Goal: Transaction & Acquisition: Subscribe to service/newsletter

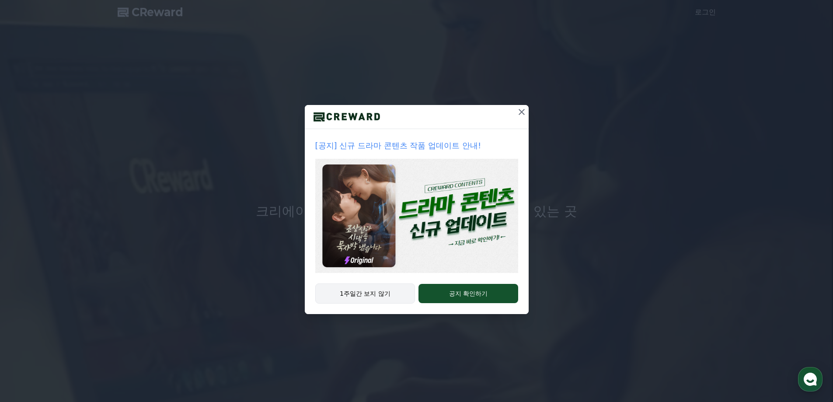
click at [370, 295] on button "1주일간 보지 않기" at bounding box center [365, 293] width 100 height 20
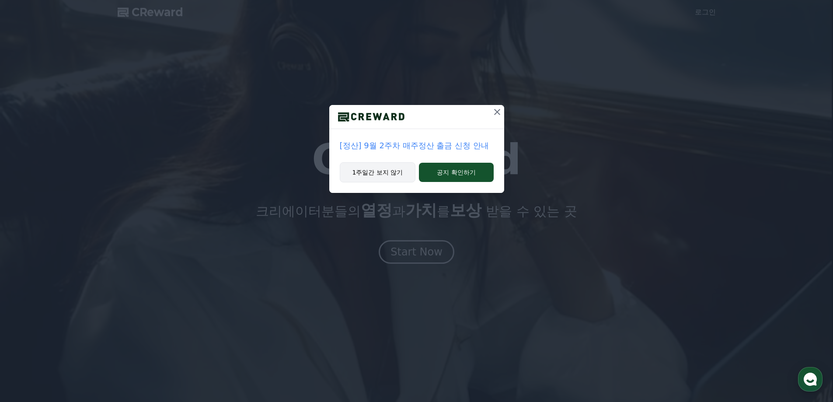
click at [405, 174] on button "1주일간 보지 않기" at bounding box center [378, 172] width 76 height 20
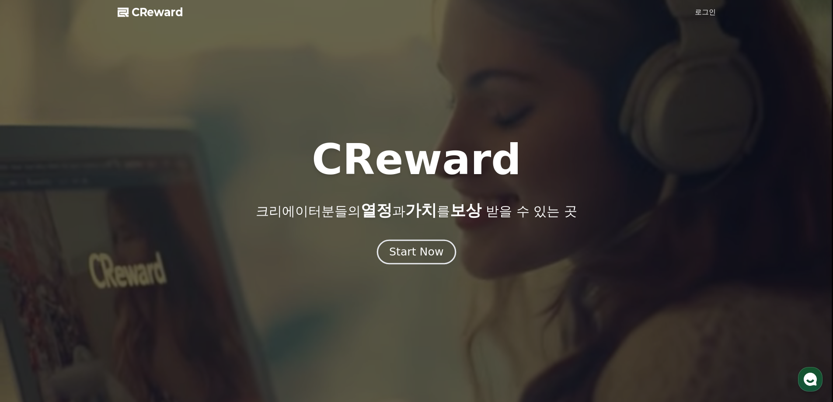
click at [417, 259] on div "Start Now" at bounding box center [416, 252] width 54 height 15
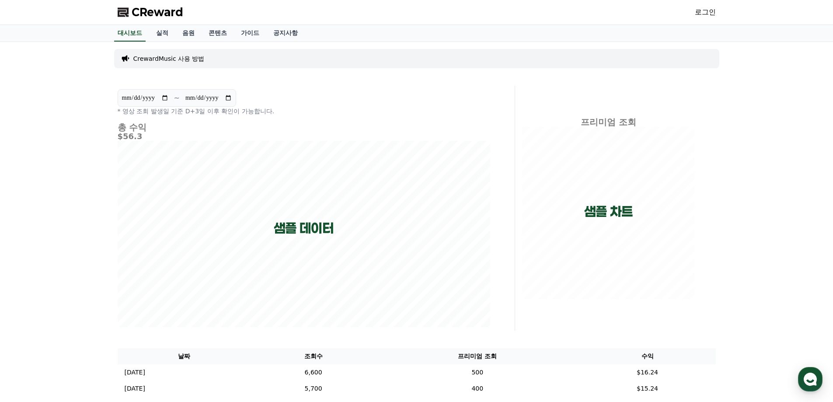
click at [205, 60] on div "CrewardMusic 사용 방법" at bounding box center [416, 58] width 605 height 19
click at [169, 62] on p "CrewardMusic 사용 방법" at bounding box center [168, 58] width 71 height 9
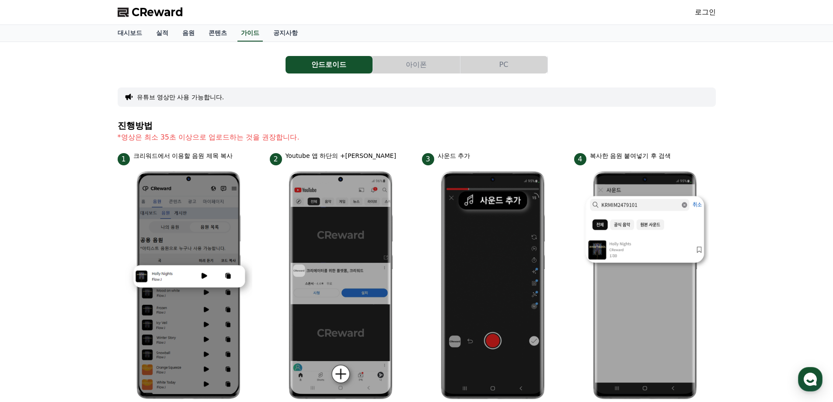
click at [432, 70] on button "아이폰" at bounding box center [416, 64] width 87 height 17
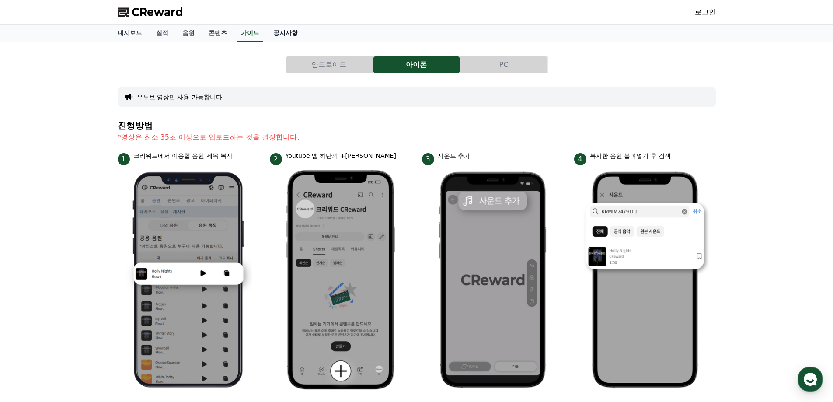
click at [291, 33] on link "공지사항" at bounding box center [285, 33] width 38 height 17
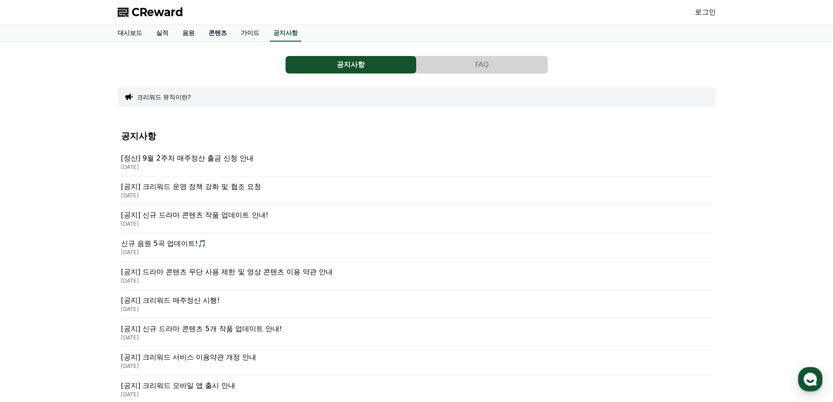
click at [232, 33] on link "콘텐츠" at bounding box center [218, 33] width 32 height 17
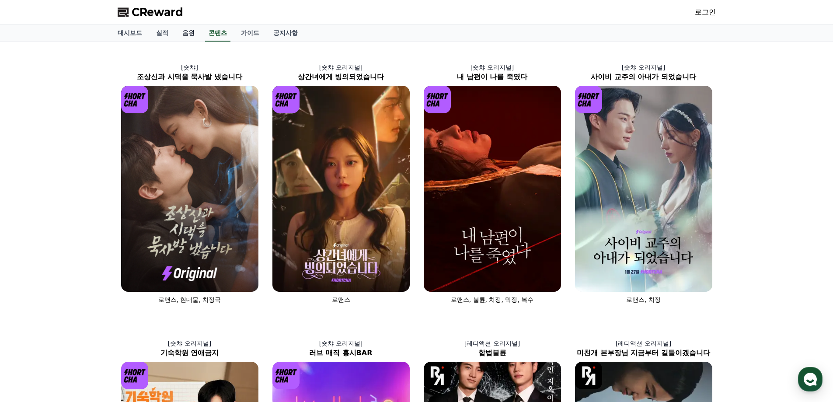
click at [190, 34] on link "음원" at bounding box center [188, 33] width 26 height 17
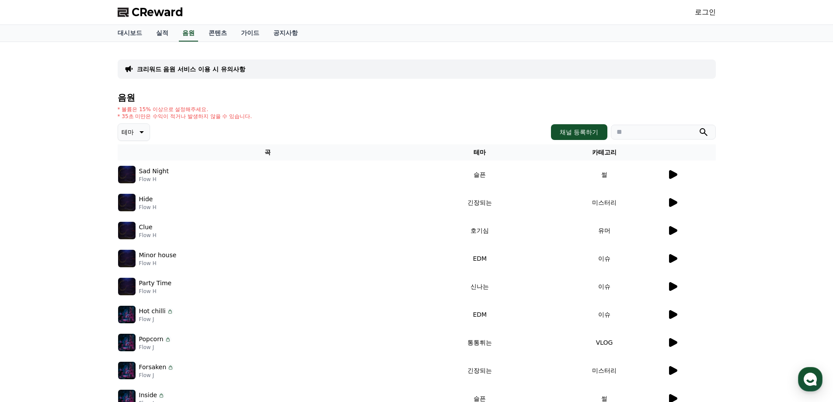
click at [671, 172] on icon at bounding box center [673, 174] width 8 height 9
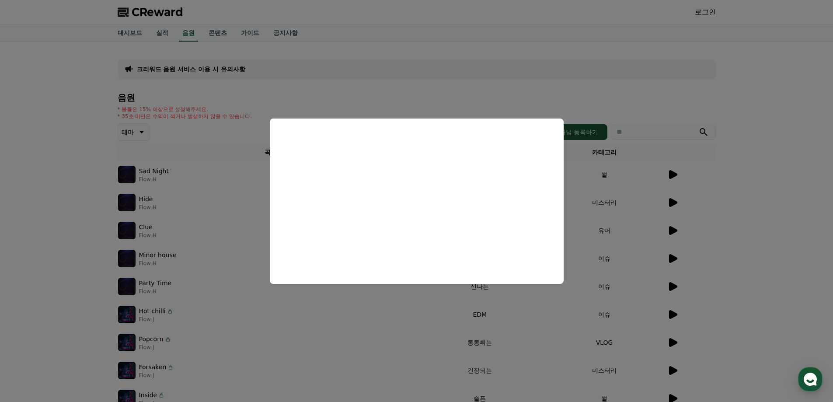
click at [661, 205] on button "close modal" at bounding box center [416, 201] width 833 height 402
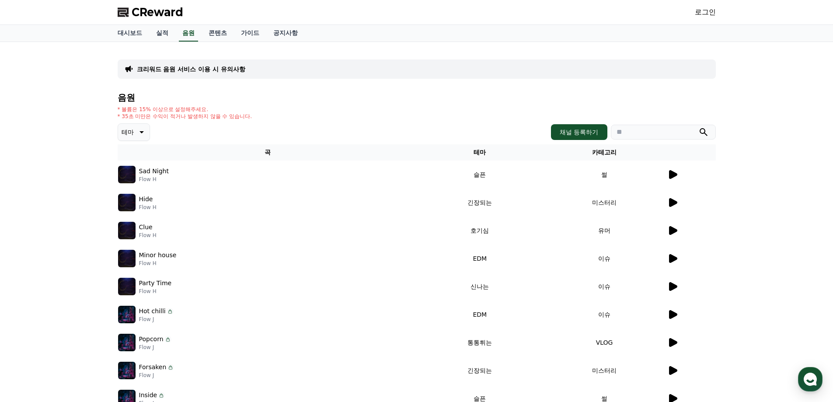
click at [678, 206] on icon at bounding box center [672, 202] width 10 height 10
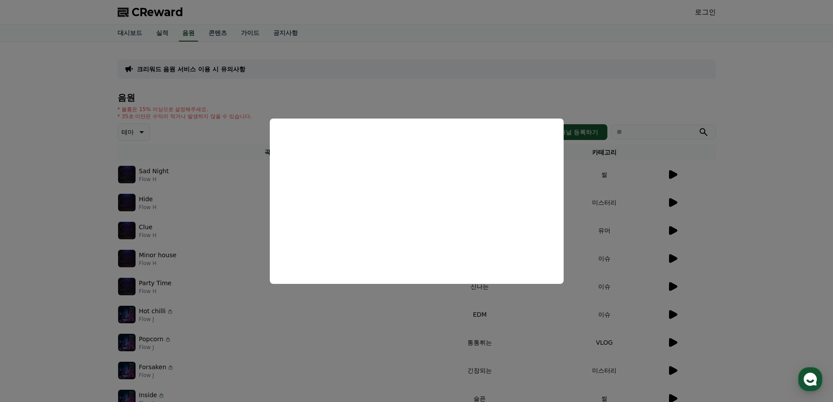
click at [609, 198] on button "close modal" at bounding box center [416, 201] width 833 height 402
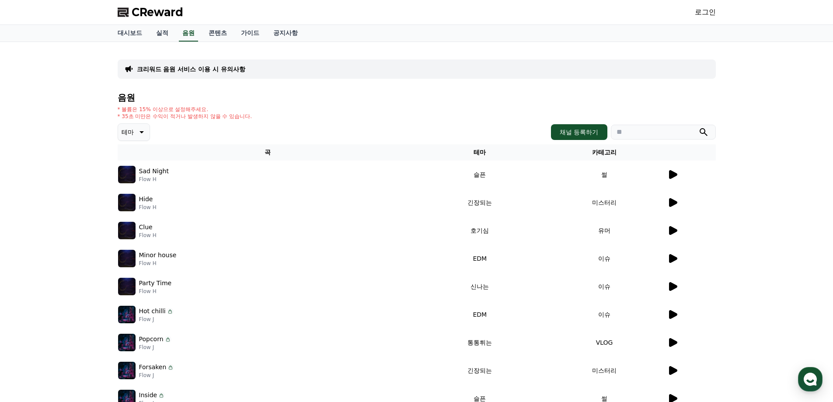
click at [671, 231] on icon at bounding box center [673, 230] width 8 height 9
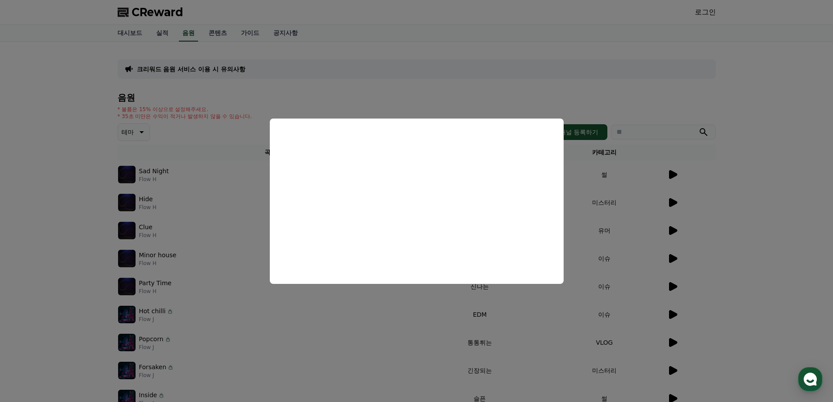
click at [613, 207] on button "close modal" at bounding box center [416, 201] width 833 height 402
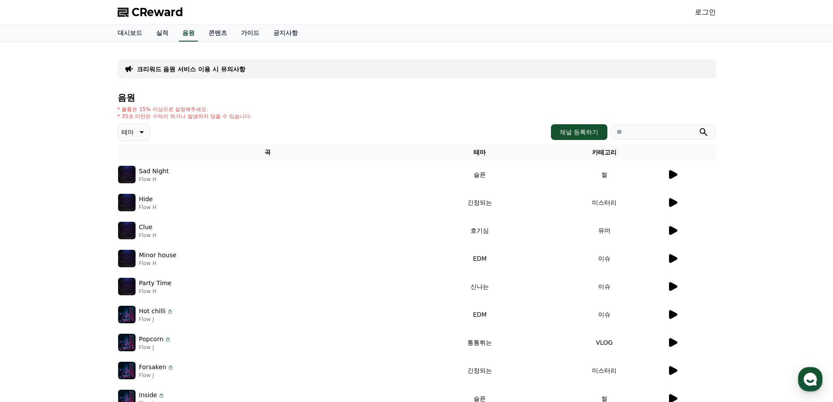
click at [677, 259] on icon at bounding box center [673, 258] width 8 height 9
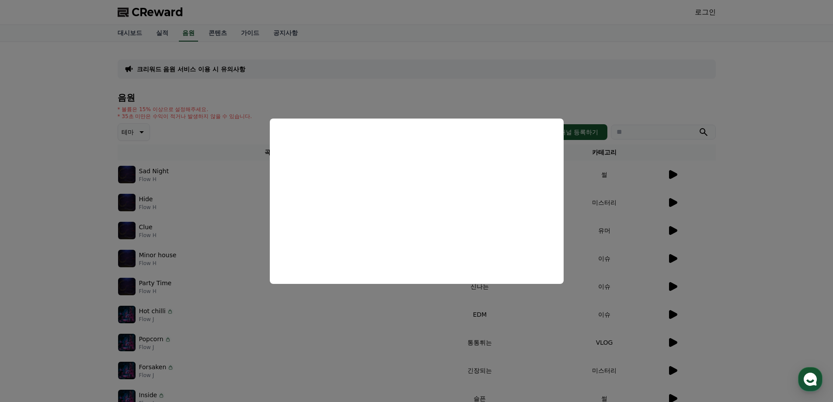
click at [619, 218] on button "close modal" at bounding box center [416, 201] width 833 height 402
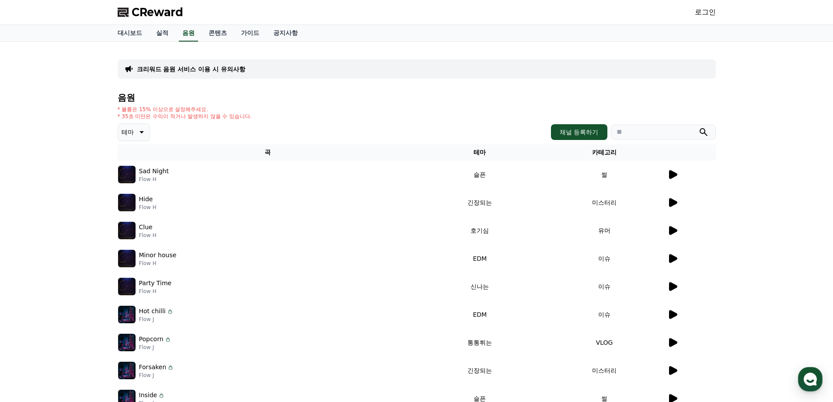
drag, startPoint x: 150, startPoint y: 130, endPoint x: 146, endPoint y: 133, distance: 5.5
click at [150, 131] on div "테마 채널 등록하기" at bounding box center [417, 131] width 598 height 17
click at [137, 136] on icon at bounding box center [141, 132] width 10 height 10
click at [136, 161] on button "밝은" at bounding box center [128, 158] width 19 height 19
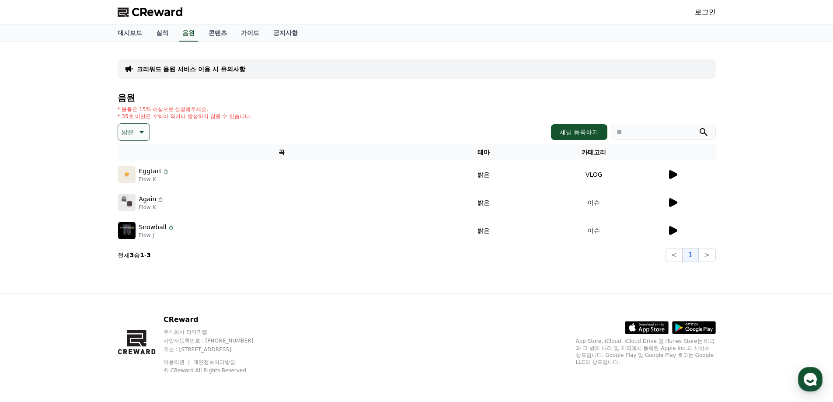
click at [661, 174] on td "VLOG" at bounding box center [594, 175] width 146 height 28
click at [683, 177] on div at bounding box center [691, 174] width 48 height 10
click at [679, 177] on div at bounding box center [691, 174] width 48 height 10
click at [674, 177] on icon at bounding box center [672, 174] width 10 height 10
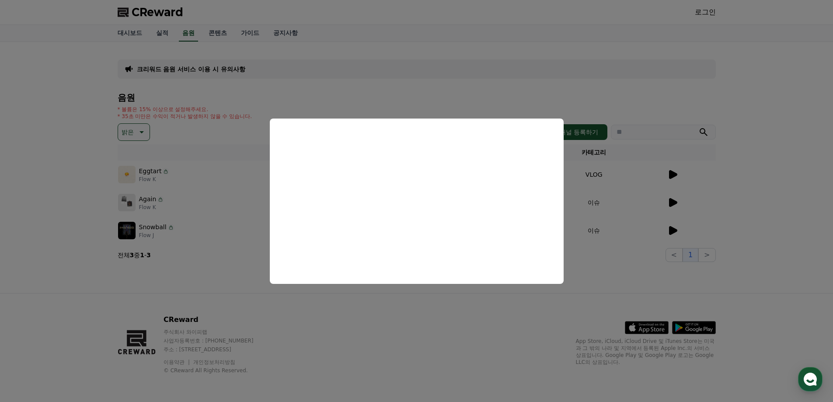
click at [613, 208] on button "close modal" at bounding box center [416, 201] width 833 height 402
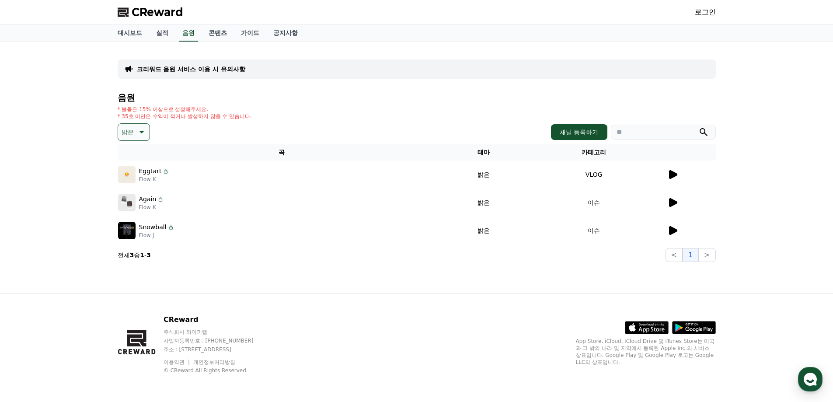
click at [676, 201] on icon at bounding box center [672, 202] width 10 height 10
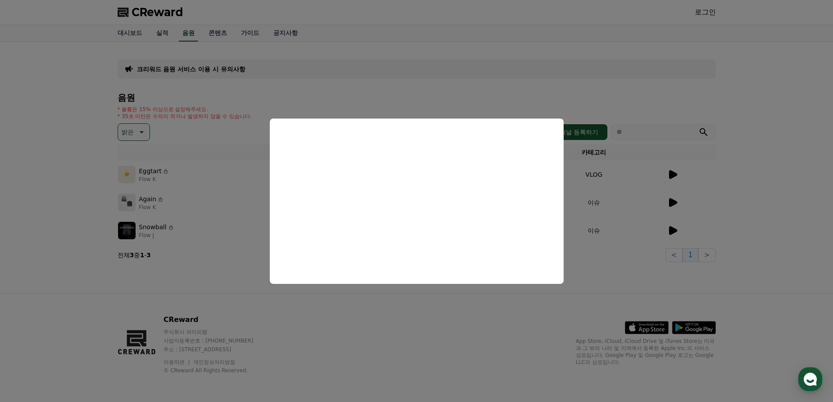
click at [657, 233] on button "close modal" at bounding box center [416, 201] width 833 height 402
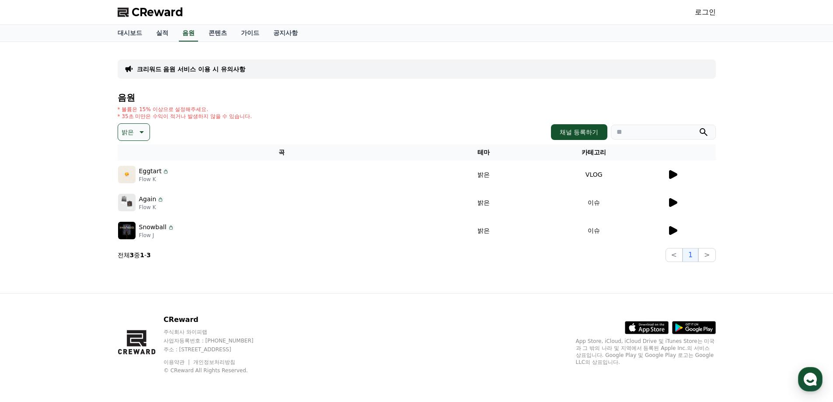
click at [123, 135] on p "밝은" at bounding box center [128, 132] width 12 height 12
click at [140, 186] on button "통통튀는" at bounding box center [134, 181] width 31 height 19
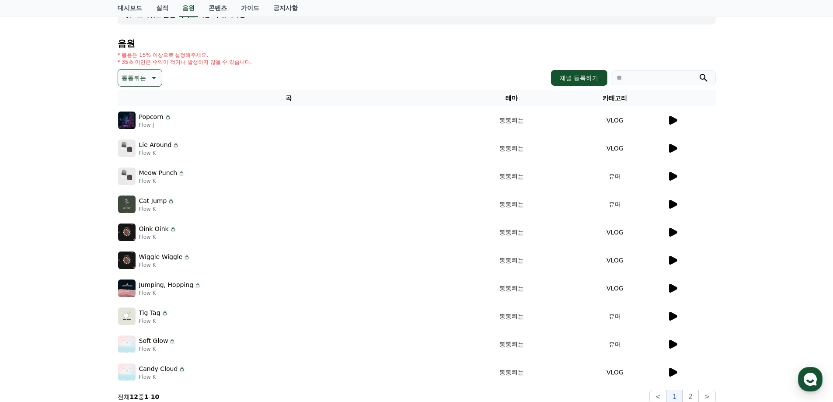
scroll to position [87, 0]
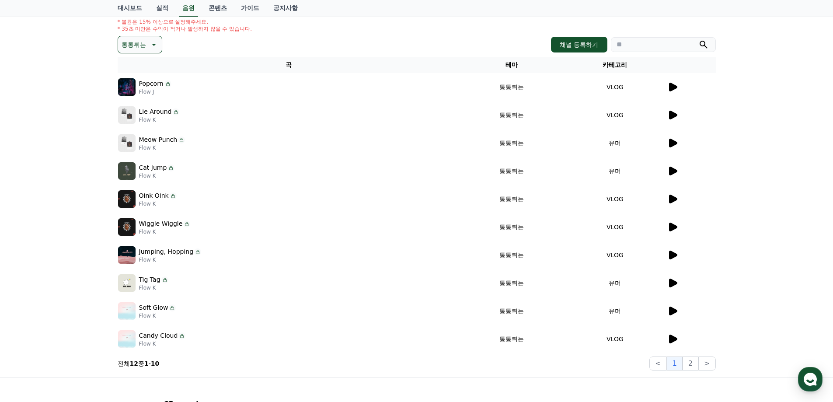
click at [673, 339] on icon at bounding box center [673, 339] width 8 height 9
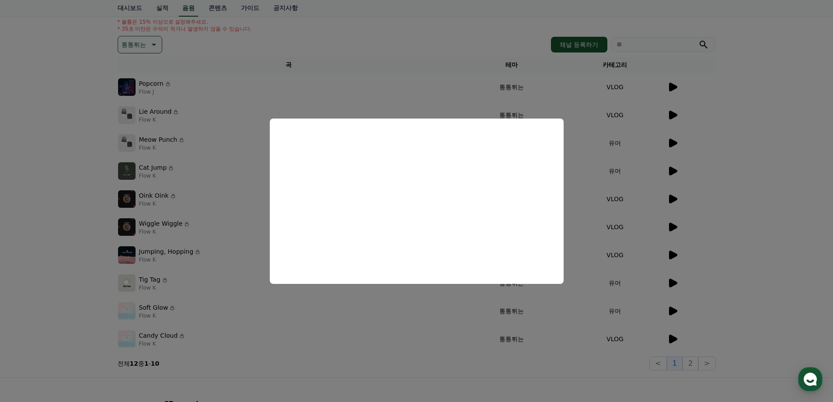
click at [674, 266] on button "close modal" at bounding box center [416, 201] width 833 height 402
click at [673, 283] on icon at bounding box center [673, 283] width 8 height 9
click at [628, 235] on button "close modal" at bounding box center [416, 201] width 833 height 402
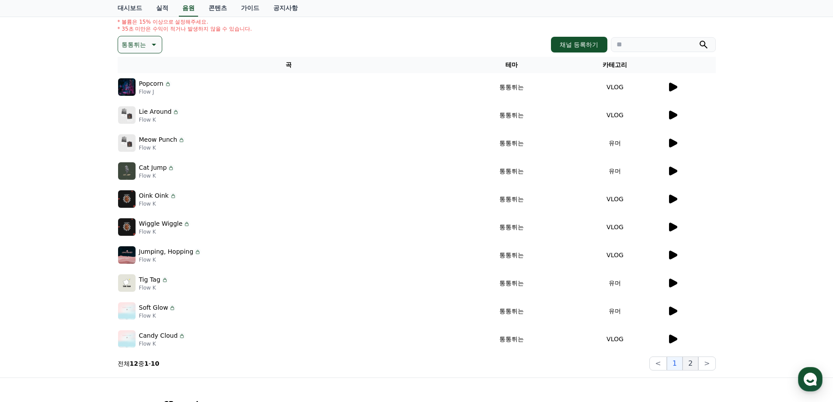
click at [689, 368] on button "2" at bounding box center [691, 363] width 16 height 14
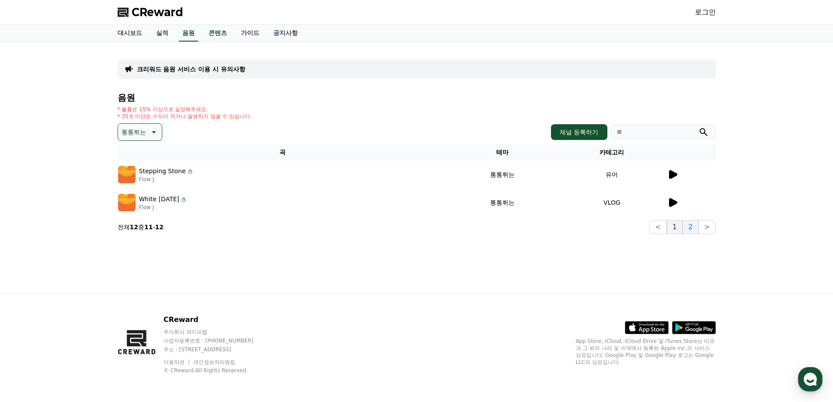
click at [674, 226] on button "1" at bounding box center [675, 227] width 16 height 14
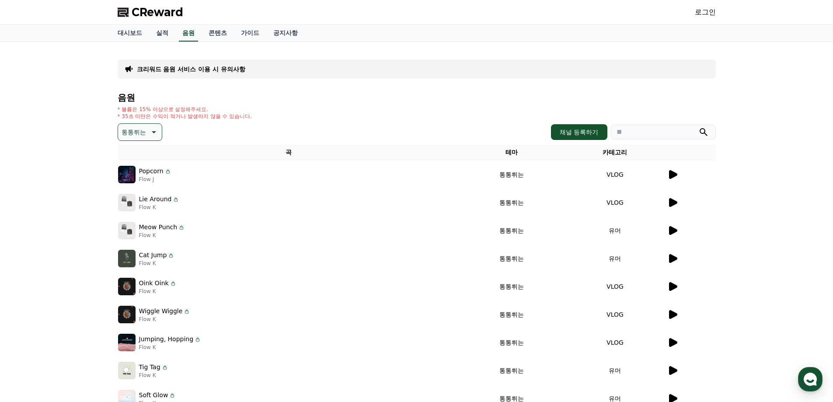
click at [151, 130] on icon at bounding box center [153, 132] width 10 height 10
click at [134, 163] on button "귀여운" at bounding box center [131, 169] width 25 height 19
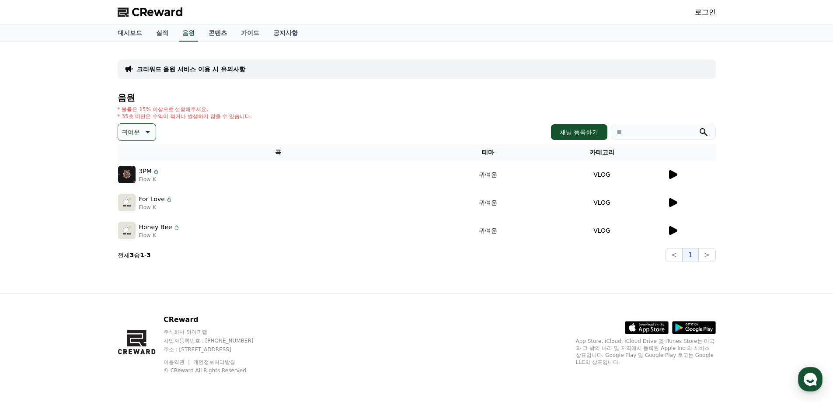
click at [678, 229] on icon at bounding box center [672, 230] width 10 height 10
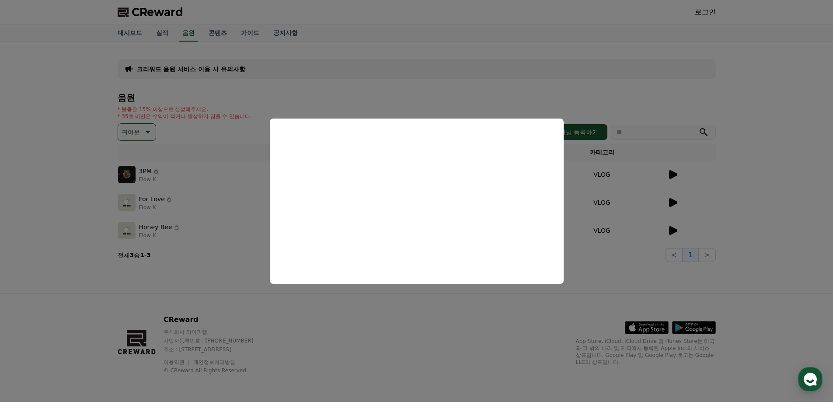
click at [571, 304] on button "close modal" at bounding box center [416, 201] width 833 height 402
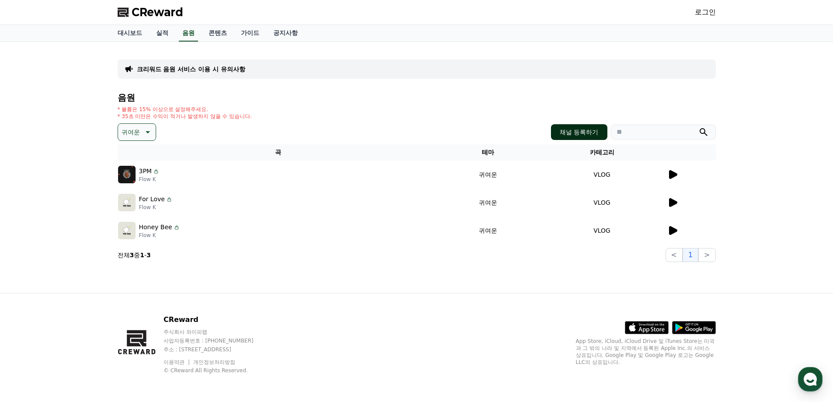
click at [579, 126] on button "채널 등록하기" at bounding box center [579, 132] width 56 height 16
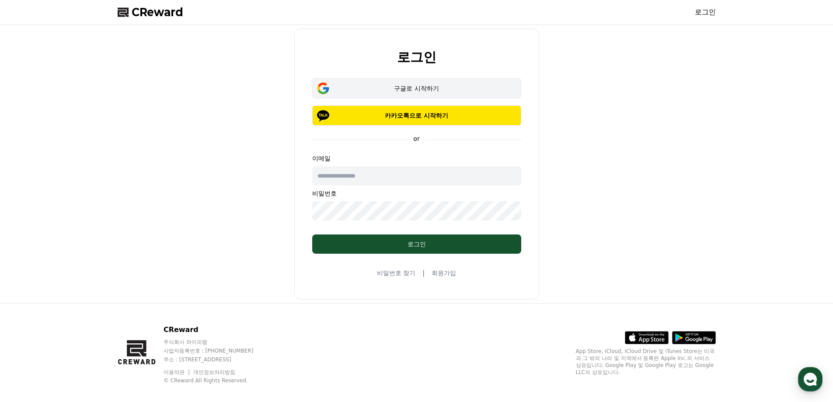
click at [426, 98] on button "구글로 시작하기" at bounding box center [416, 88] width 209 height 20
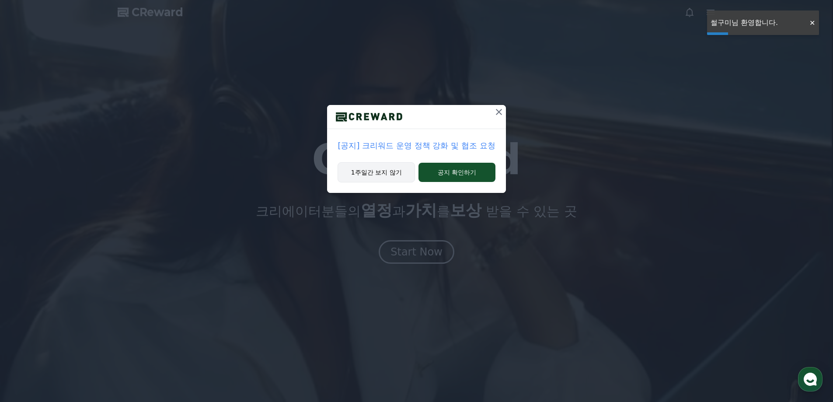
click at [397, 171] on button "1주일간 보지 않기" at bounding box center [376, 172] width 77 height 20
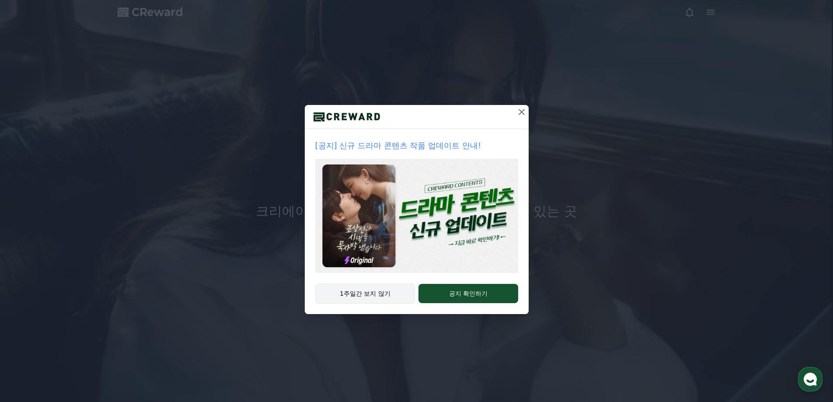
click at [379, 293] on button "1주일간 보지 않기" at bounding box center [365, 293] width 100 height 20
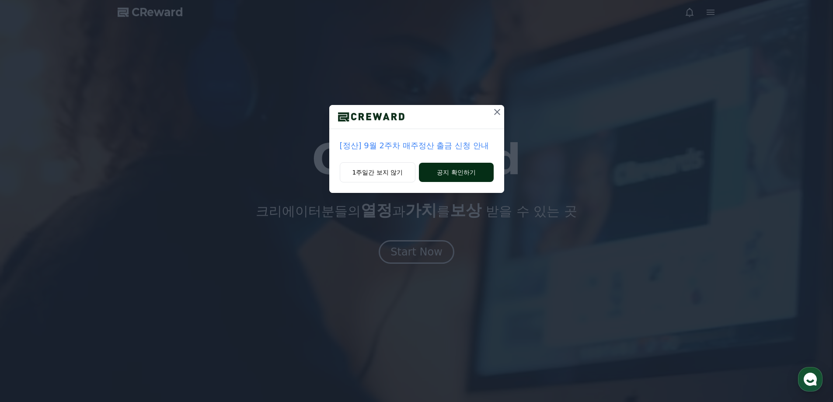
click at [470, 169] on button "공지 확인하기" at bounding box center [456, 172] width 74 height 19
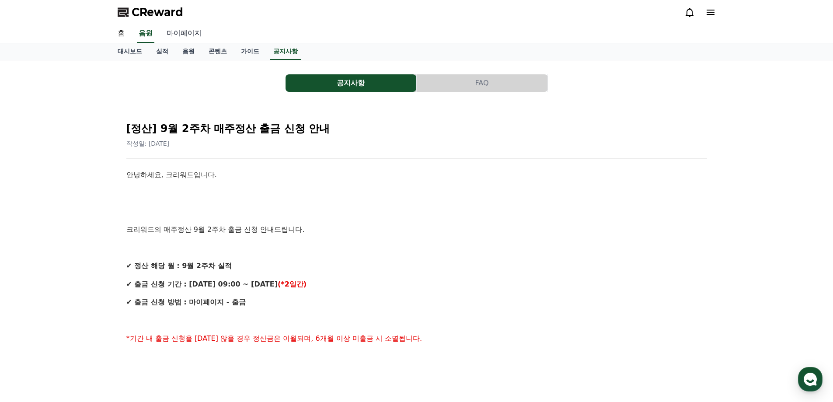
click at [177, 34] on link "마이페이지" at bounding box center [184, 33] width 49 height 18
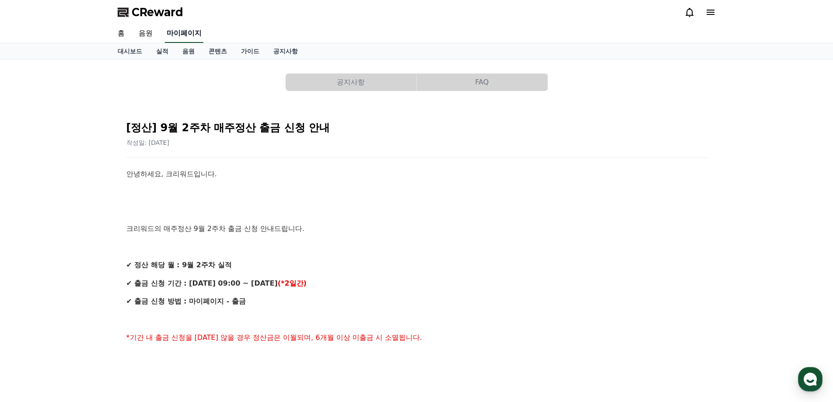
select select "**********"
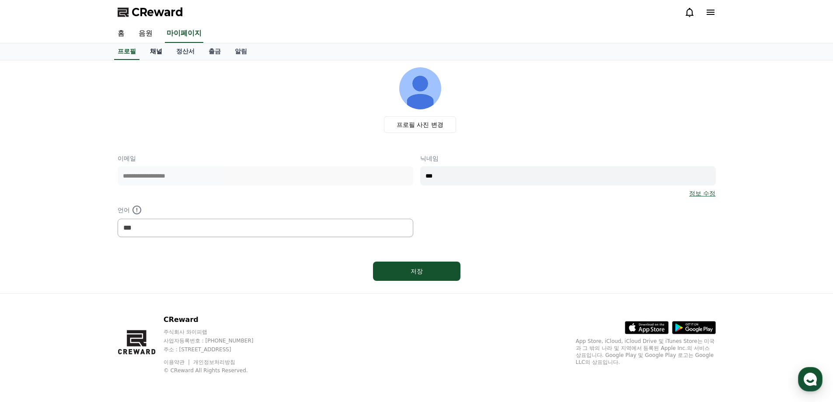
click at [155, 55] on link "채널" at bounding box center [156, 51] width 26 height 17
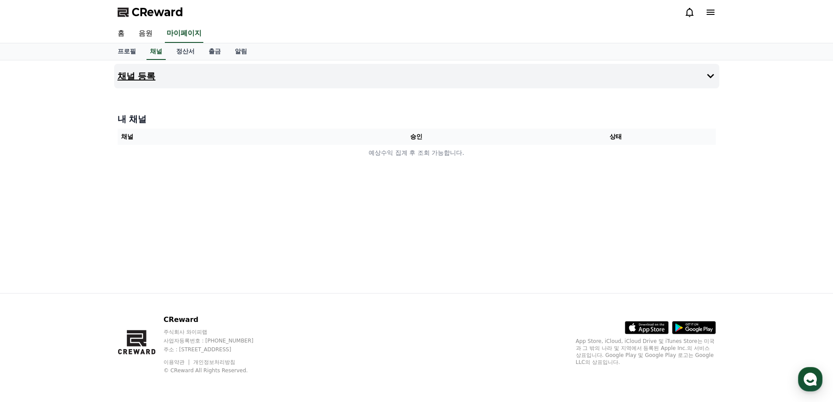
click at [178, 74] on button "채널 등록" at bounding box center [416, 76] width 605 height 24
